Goal: Information Seeking & Learning: Learn about a topic

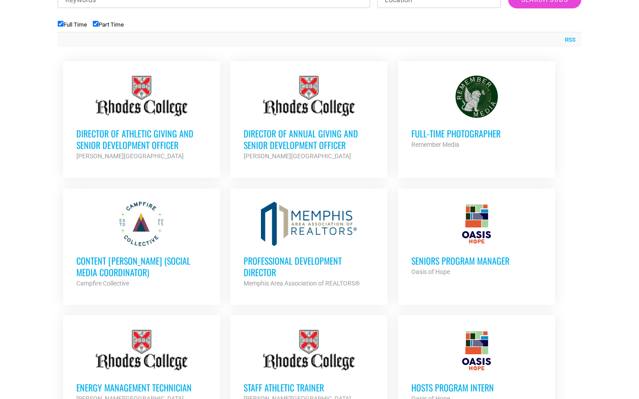
scroll to position [355, 0]
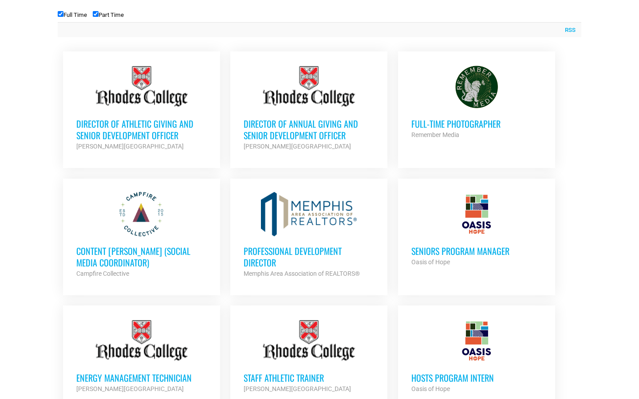
click at [463, 118] on h3 "Full-Time Photographer" at bounding box center [476, 124] width 130 height 12
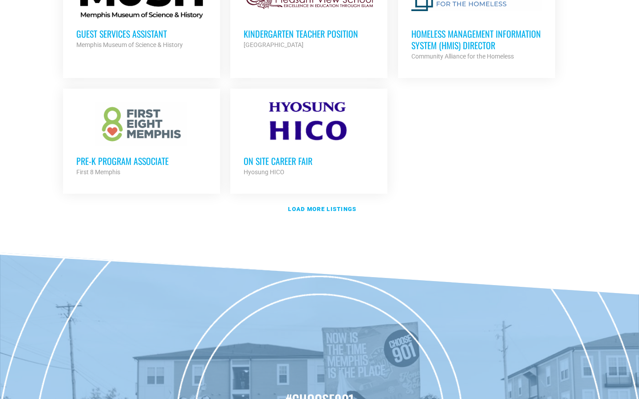
scroll to position [1104, 0]
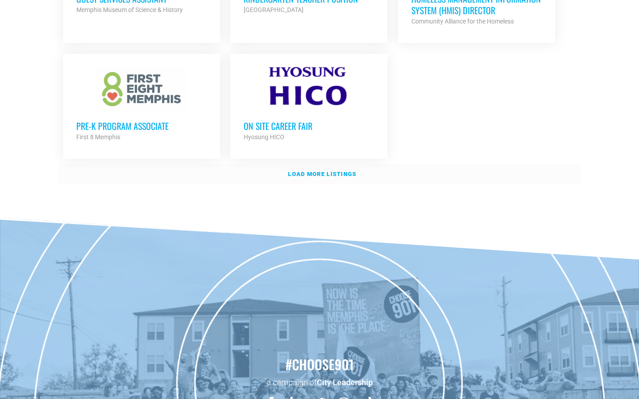
click at [314, 172] on strong "Load more listings" at bounding box center [322, 174] width 68 height 7
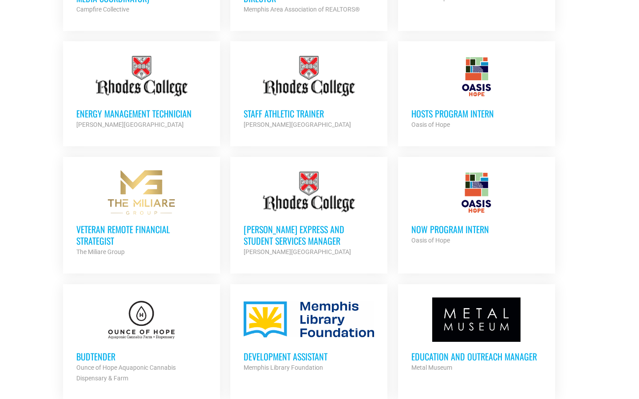
scroll to position [619, 0]
click at [445, 228] on h3 "NOW Program Intern" at bounding box center [476, 230] width 130 height 12
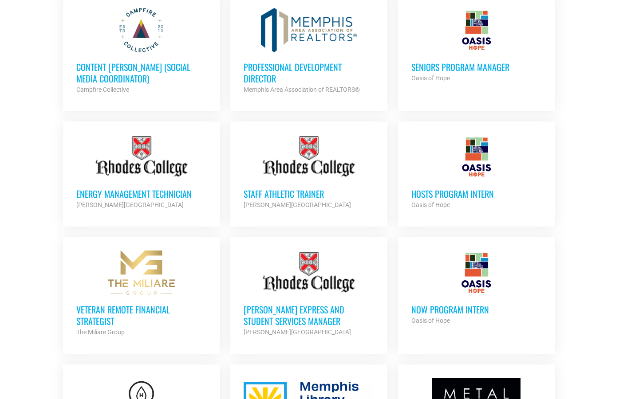
scroll to position [475, 0]
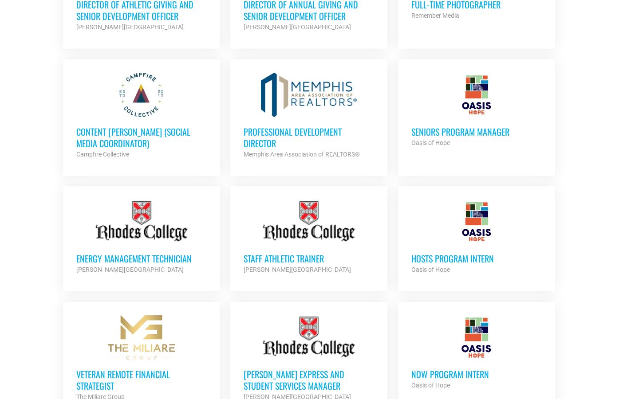
click at [473, 244] on div "HOSTS Program Intern Oasis of Hope Partner Org" at bounding box center [476, 259] width 130 height 31
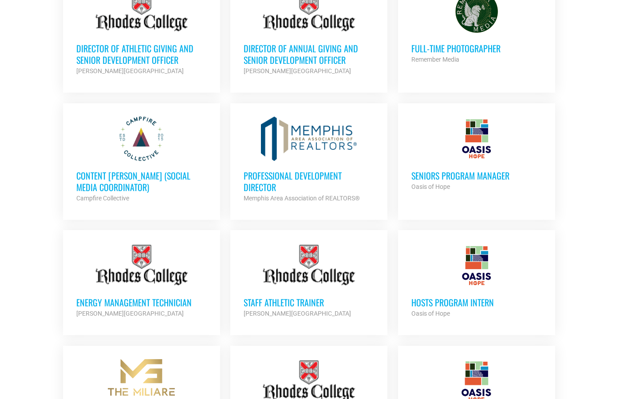
click at [439, 163] on div "Seniors Program Manager Oasis of Hope Partner Org" at bounding box center [476, 176] width 130 height 31
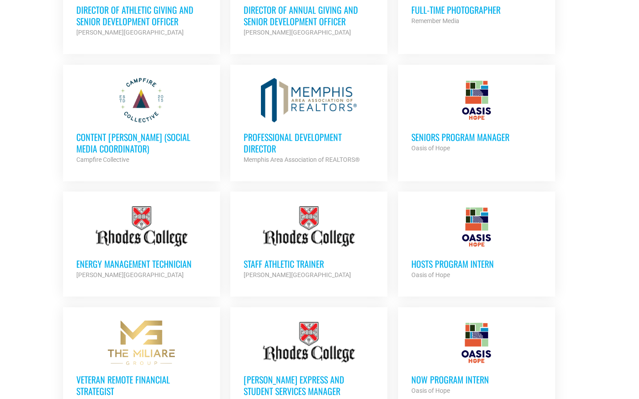
scroll to position [475, 0]
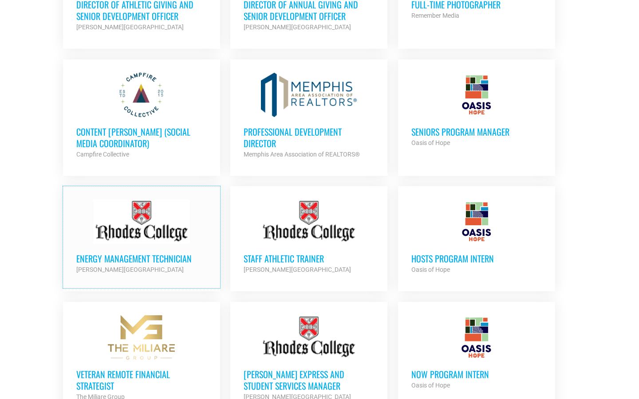
click at [143, 208] on div at bounding box center [141, 222] width 130 height 44
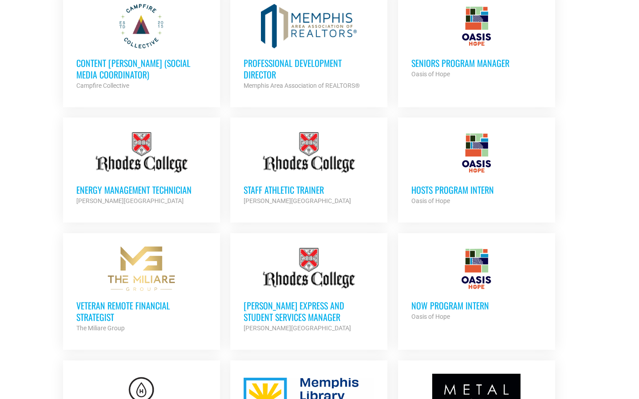
scroll to position [558, 0]
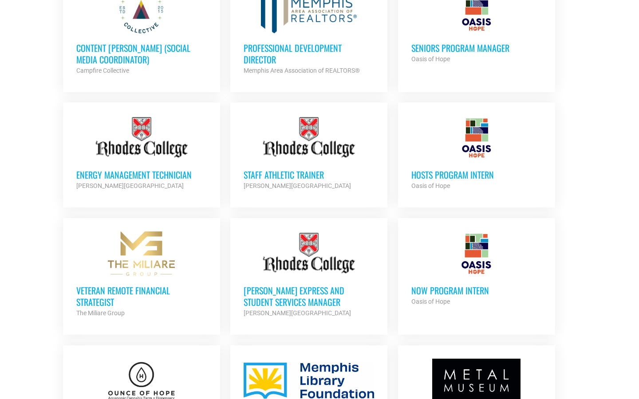
click at [480, 290] on h3 "NOW Program Intern" at bounding box center [476, 291] width 130 height 12
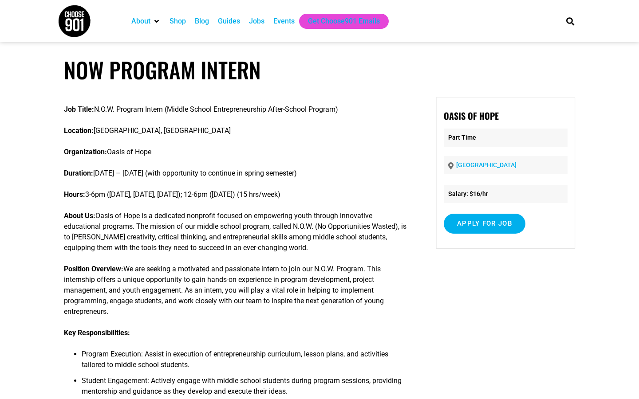
drag, startPoint x: 480, startPoint y: 290, endPoint x: 503, endPoint y: 0, distance: 290.6
click at [81, 18] on img at bounding box center [74, 20] width 33 height 33
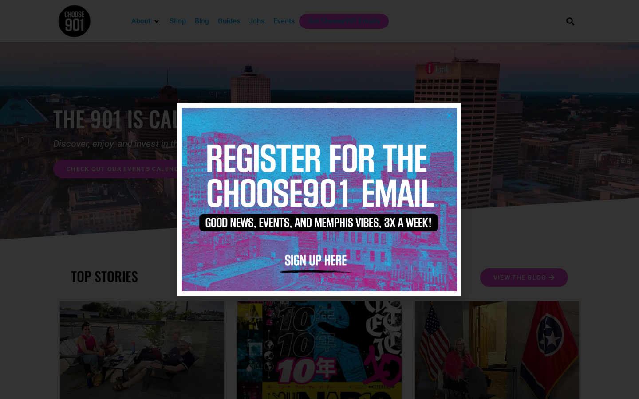
click at [452, 116] on icon "Close" at bounding box center [449, 115] width 7 height 7
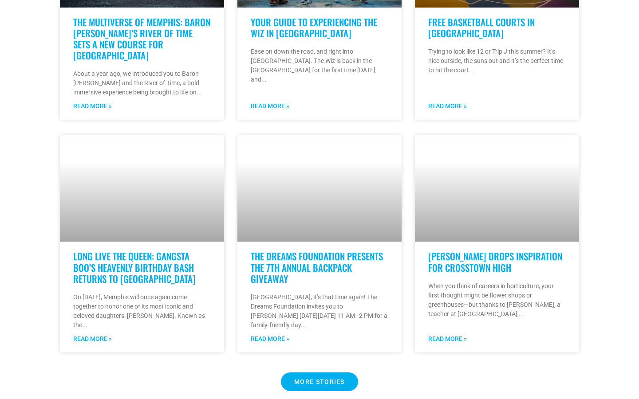
scroll to position [635, 0]
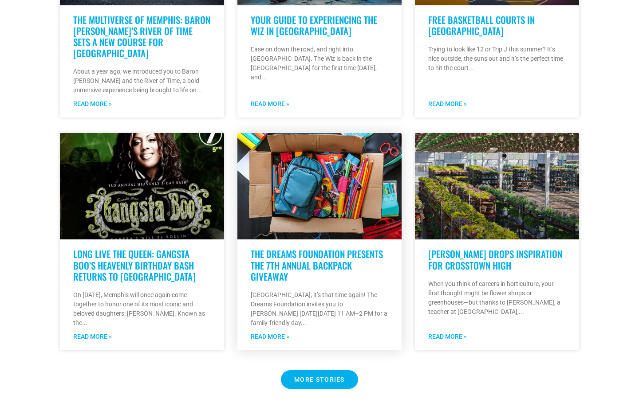
click at [306, 318] on p "Memphis, it’s that time again! The Dreams Foundation invites you to Tiger Lane …" at bounding box center [320, 309] width 138 height 37
click at [295, 275] on h3 "The Dreams Foundation Presents The 7th Annual Backpack Giveaway" at bounding box center [320, 265] width 138 height 34
click at [292, 263] on link "The Dreams Foundation Presents The 7th Annual Backpack Giveaway" at bounding box center [317, 265] width 132 height 36
